Goal: Task Accomplishment & Management: Complete application form

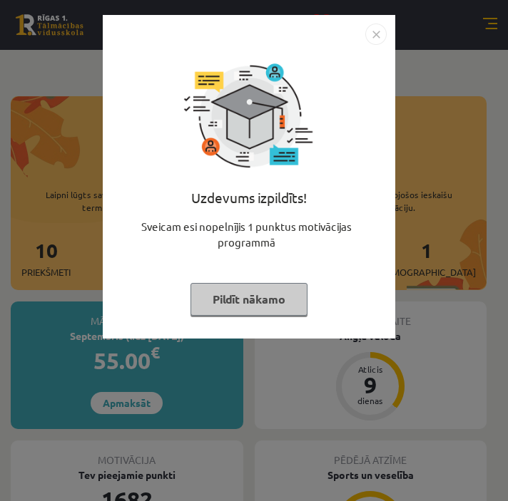
click at [234, 297] on button "Pildīt nākamo" at bounding box center [248, 299] width 117 height 33
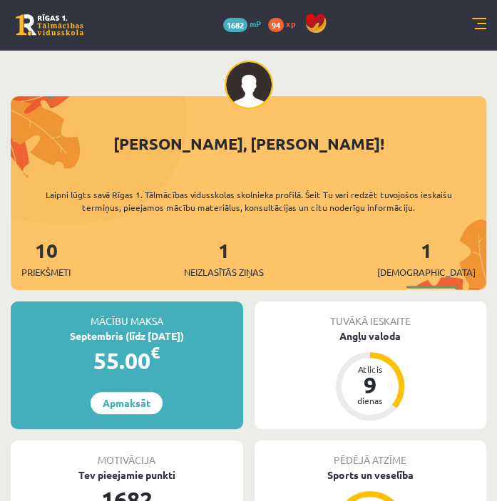
click at [489, 19] on div "10 Dāvanas 1682 mP 94 xp" at bounding box center [248, 25] width 497 height 50
click at [475, 20] on link at bounding box center [479, 25] width 14 height 14
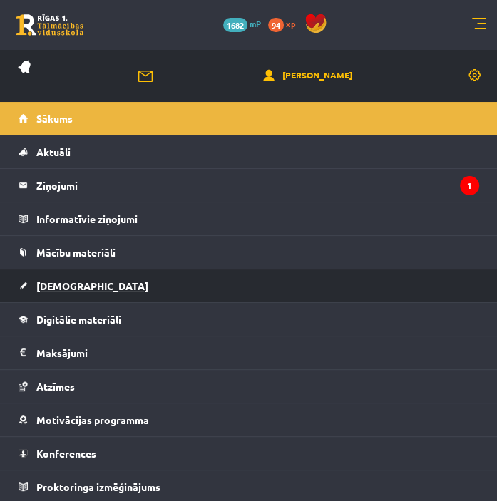
click at [67, 291] on link "[DEMOGRAPHIC_DATA]" at bounding box center [249, 286] width 461 height 33
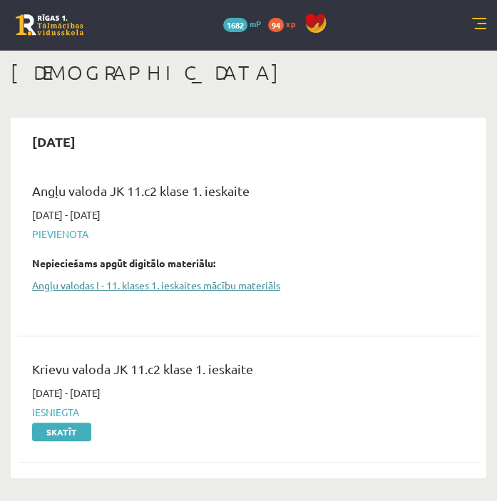
click at [162, 291] on link "Angļu valodas I - 11. klases 1. ieskaites mācību materiāls" at bounding box center [237, 285] width 411 height 15
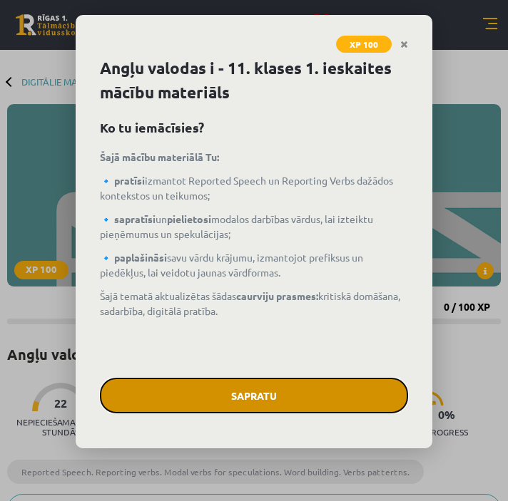
click at [237, 404] on button "Sapratu" at bounding box center [254, 396] width 308 height 36
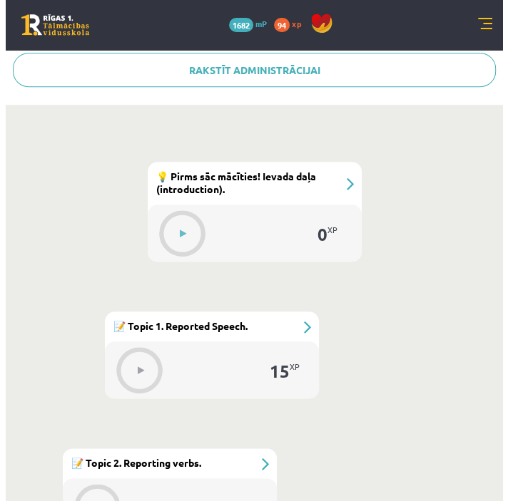
scroll to position [484, 0]
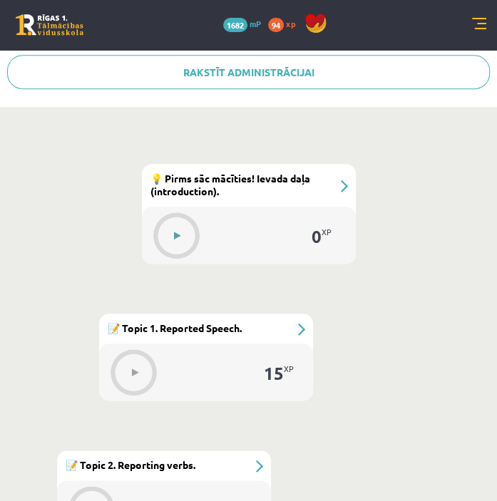
click at [191, 235] on button at bounding box center [177, 236] width 33 height 33
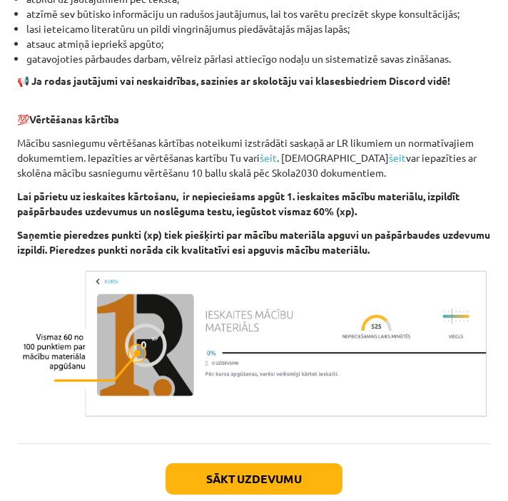
scroll to position [1026, 0]
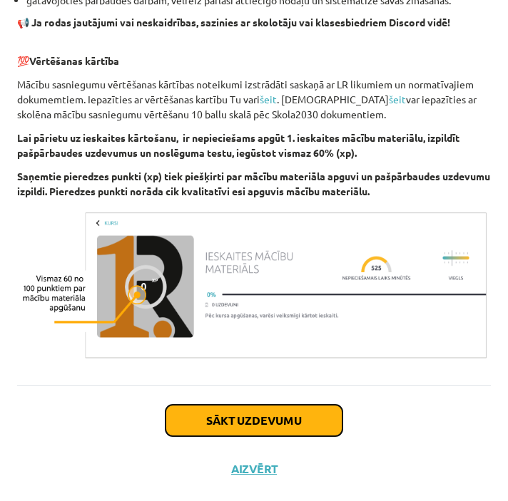
click at [195, 410] on button "Sākt uzdevumu" at bounding box center [253, 420] width 177 height 31
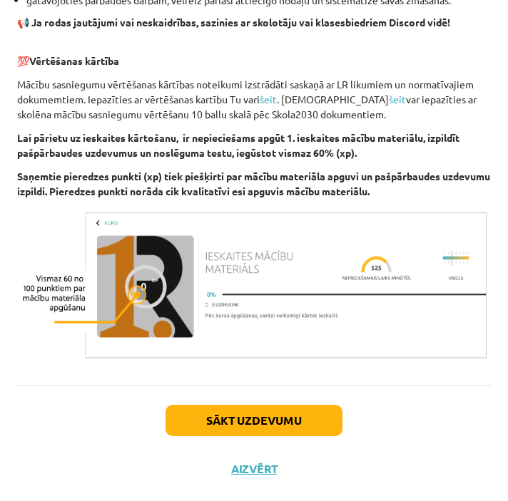
scroll to position [9, 0]
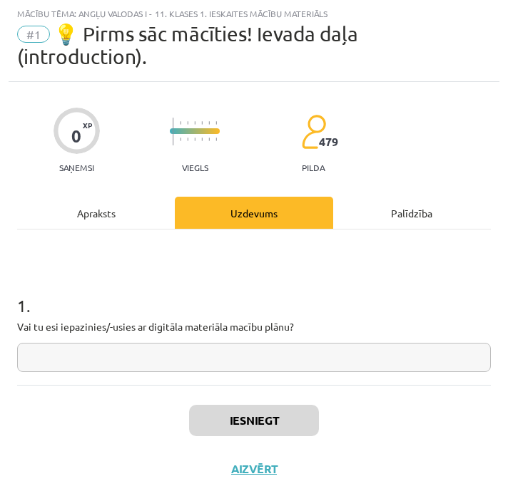
click at [229, 353] on input "text" at bounding box center [253, 357] width 473 height 29
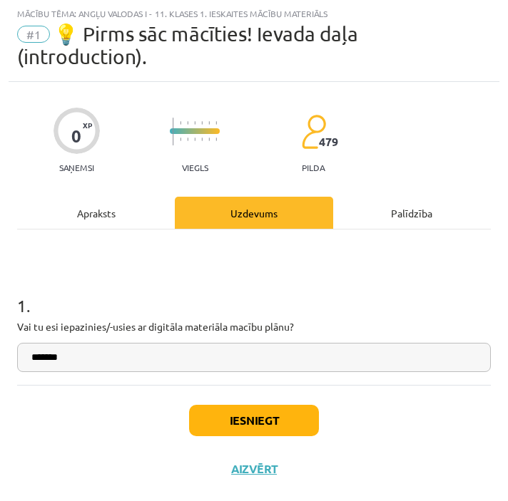
type input "*******"
click at [198, 409] on button "Iesniegt" at bounding box center [254, 420] width 130 height 31
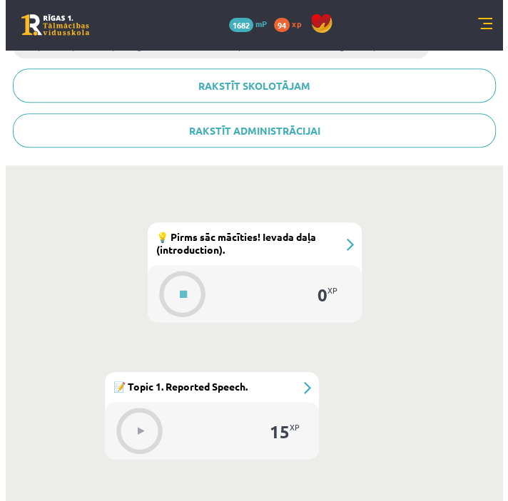
scroll to position [467, 0]
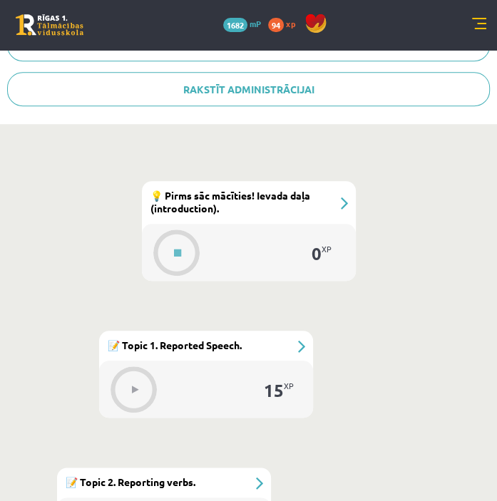
click at [129, 368] on div at bounding box center [134, 389] width 46 height 46
click at [134, 379] on button at bounding box center [134, 390] width 33 height 33
click at [189, 245] on button at bounding box center [177, 253] width 33 height 33
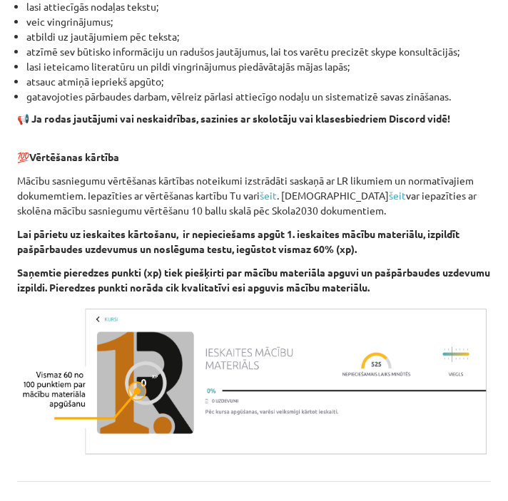
scroll to position [1026, 0]
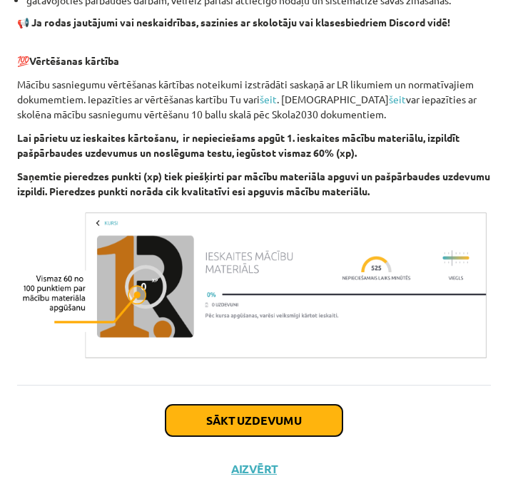
click at [309, 412] on button "Sākt uzdevumu" at bounding box center [253, 420] width 177 height 31
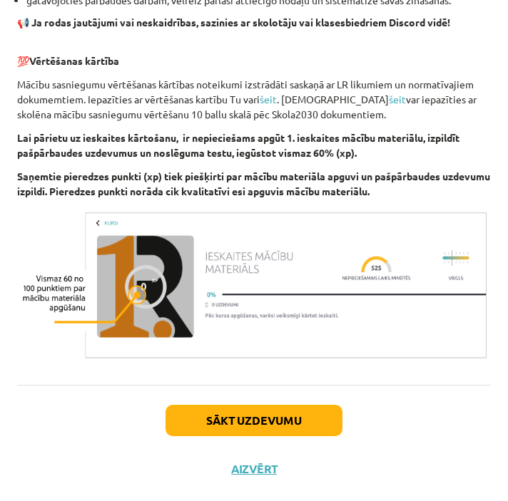
scroll to position [9, 0]
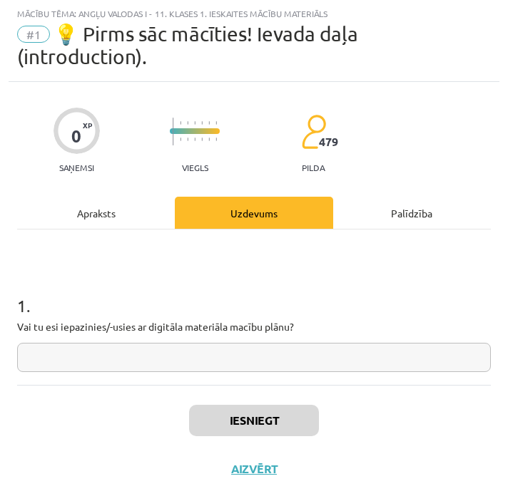
click at [286, 343] on input "text" at bounding box center [253, 357] width 473 height 29
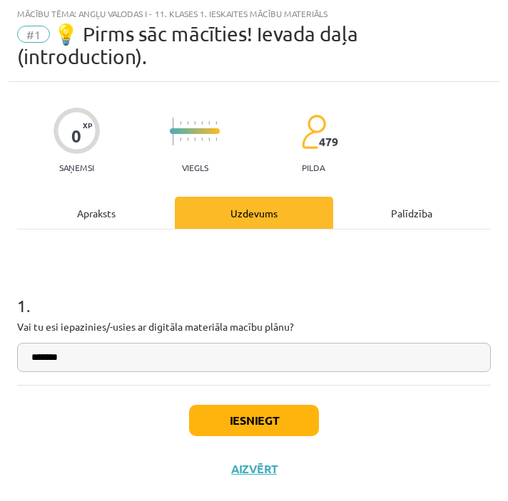
type input "*******"
click at [262, 409] on button "Iesniegt" at bounding box center [254, 420] width 130 height 31
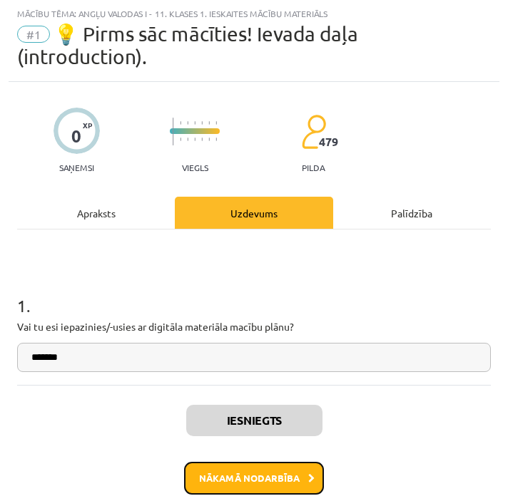
click at [260, 471] on button "Nākamā nodarbība" at bounding box center [254, 478] width 140 height 33
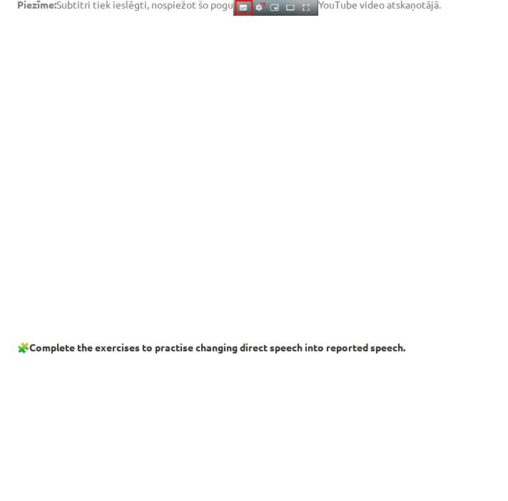
scroll to position [299, 0]
